Goal: Task Accomplishment & Management: Manage account settings

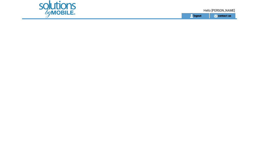
click at [63, 7] on td at bounding box center [92, 6] width 141 height 13
click at [67, 5] on td at bounding box center [92, 6] width 141 height 13
